Goal: Use online tool/utility

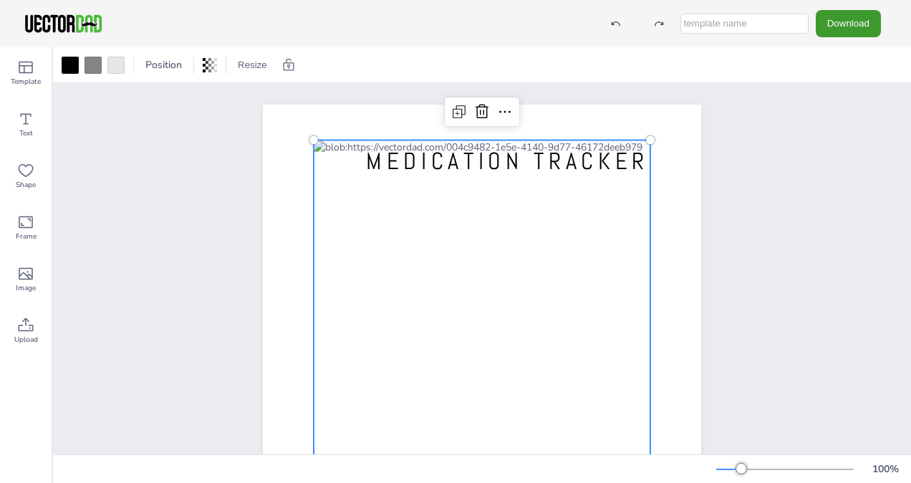
click at [332, 218] on div at bounding box center [482, 388] width 337 height 496
click at [391, 215] on div at bounding box center [482, 388] width 337 height 496
click at [403, 221] on div at bounding box center [482, 388] width 337 height 496
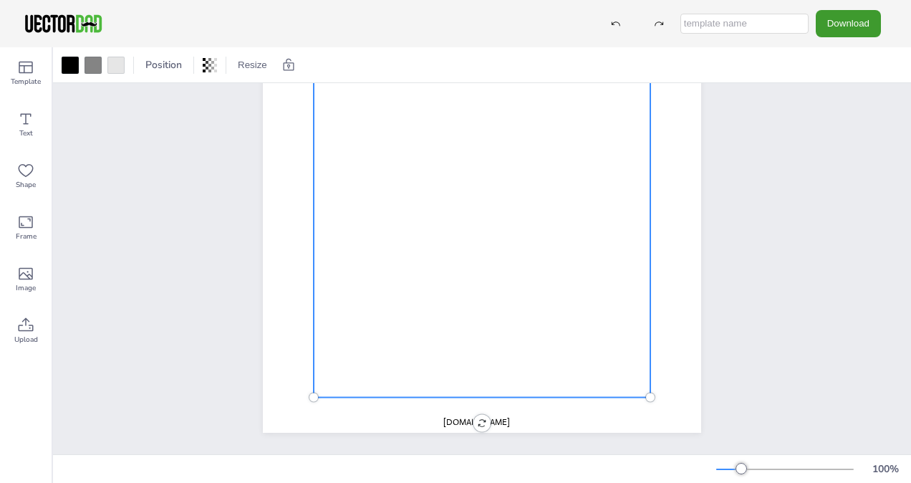
scroll to position [249, 0]
click at [145, 359] on div "[DOMAIN_NAME] MEDICATION TRACKER" at bounding box center [482, 150] width 858 height 610
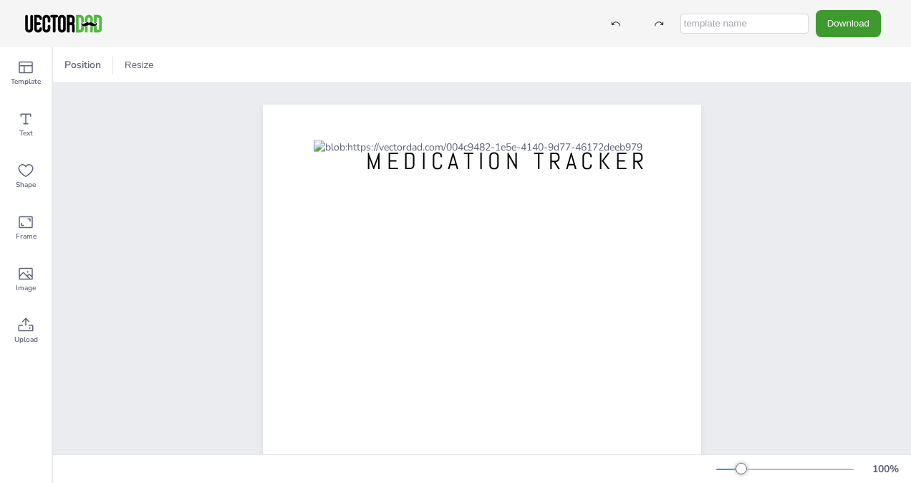
scroll to position [0, 0]
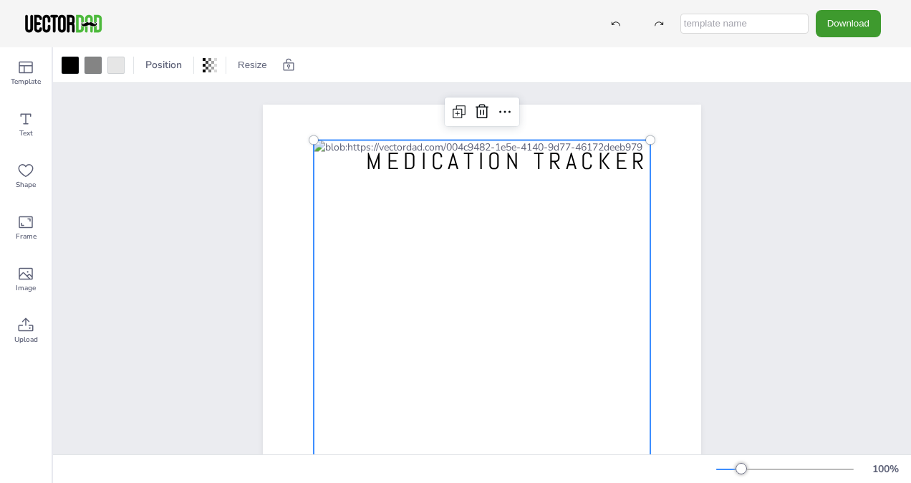
click at [359, 292] on div at bounding box center [482, 388] width 337 height 496
click at [444, 184] on div at bounding box center [482, 388] width 337 height 496
click at [27, 114] on icon at bounding box center [26, 119] width 11 height 11
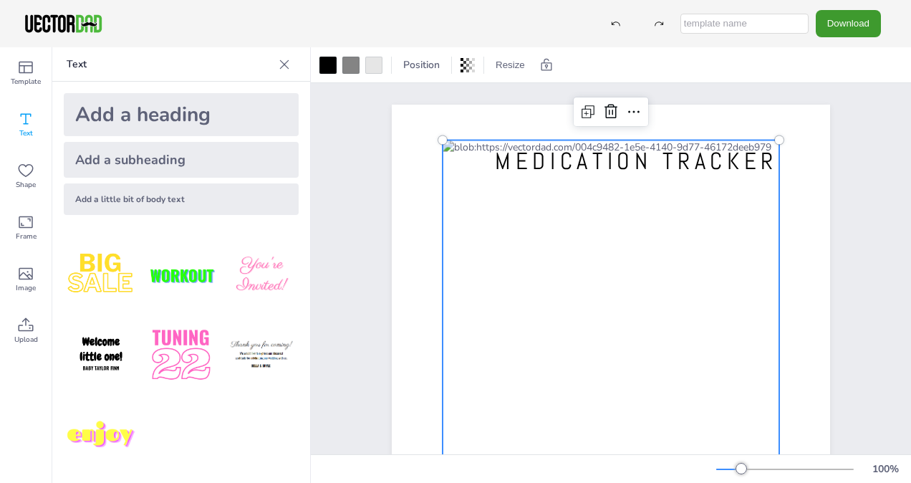
click at [496, 216] on div at bounding box center [611, 388] width 337 height 496
click at [155, 196] on div "Add a little bit of body text" at bounding box center [181, 199] width 235 height 32
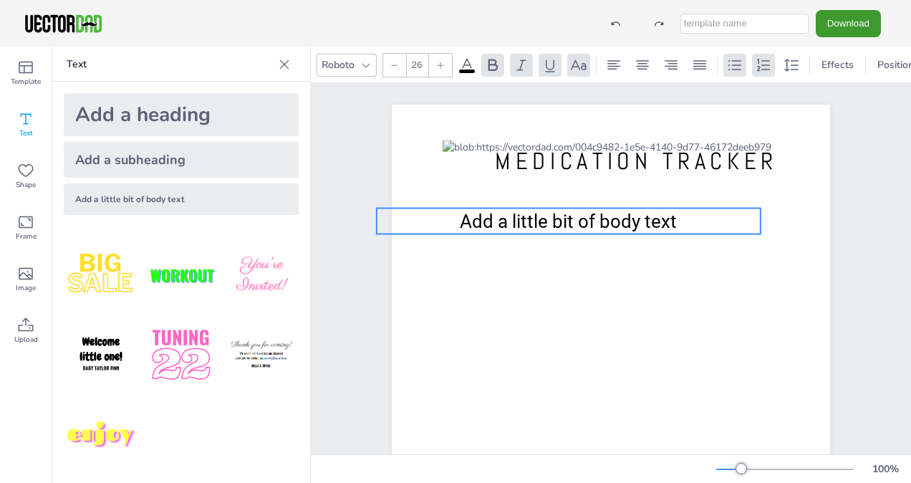
drag, startPoint x: 509, startPoint y: 393, endPoint x: 467, endPoint y: 226, distance: 172.2
click at [467, 226] on span "Add a little bit of body text" at bounding box center [568, 221] width 217 height 21
